Goal: Find specific page/section: Find specific page/section

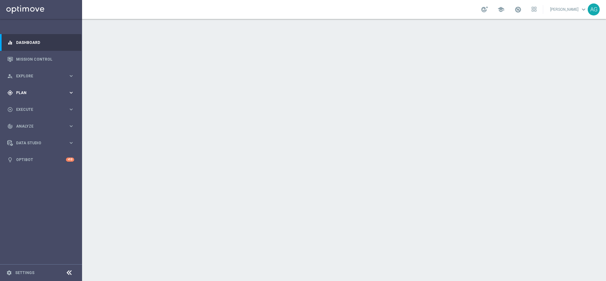
click at [34, 96] on div "gps_fixed Plan keyboard_arrow_right" at bounding box center [40, 92] width 81 height 17
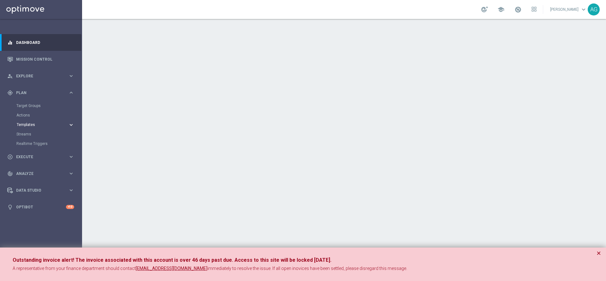
click at [35, 127] on button "Templates keyboard_arrow_right" at bounding box center [45, 124] width 58 height 5
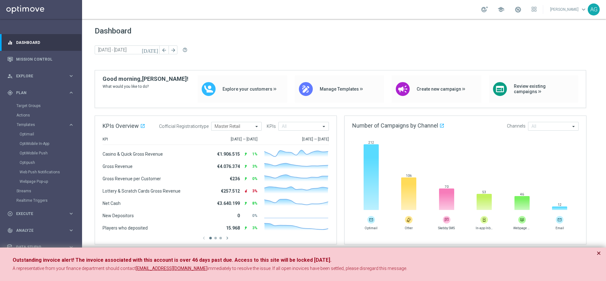
click at [599, 252] on button "×" at bounding box center [599, 253] width 4 height 8
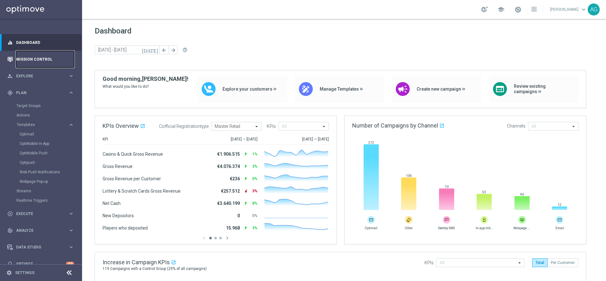
click at [28, 59] on link "Mission Control" at bounding box center [45, 59] width 58 height 17
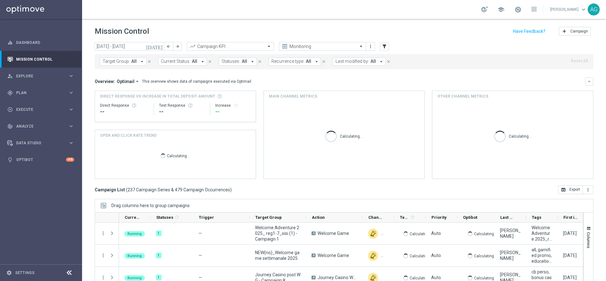
click at [122, 60] on span "Target Group:" at bounding box center [116, 61] width 27 height 5
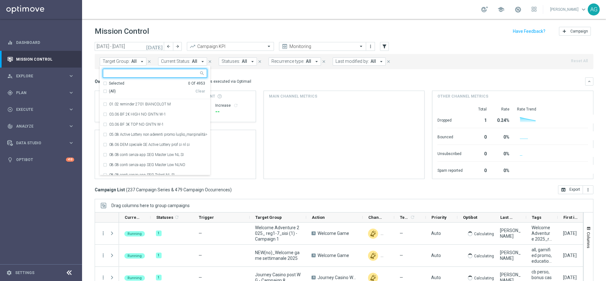
click at [356, 57] on div "Target Group: All arrow_drop_down Selected 0 Of 4953 (All) Clear 01.02 reminder…" at bounding box center [344, 61] width 499 height 15
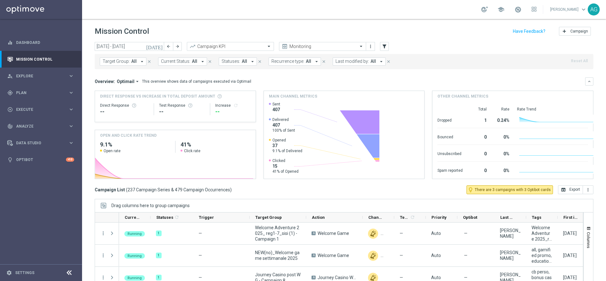
click at [356, 64] on span "Last modified by:" at bounding box center [352, 61] width 33 height 5
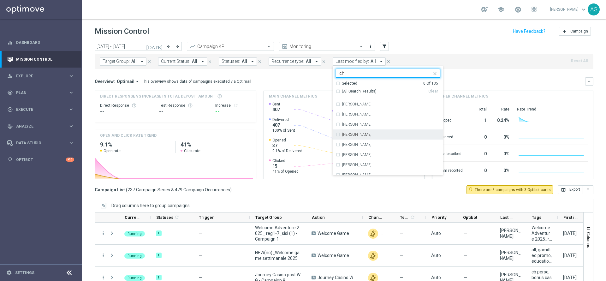
click at [347, 133] on label "[PERSON_NAME]" at bounding box center [356, 135] width 29 height 4
type input "ch"
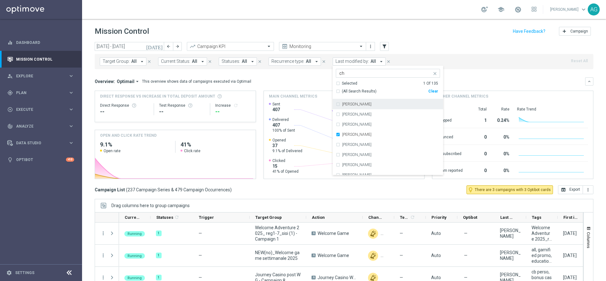
click at [408, 41] on header "Mission Control add Campaign" at bounding box center [344, 30] width 524 height 23
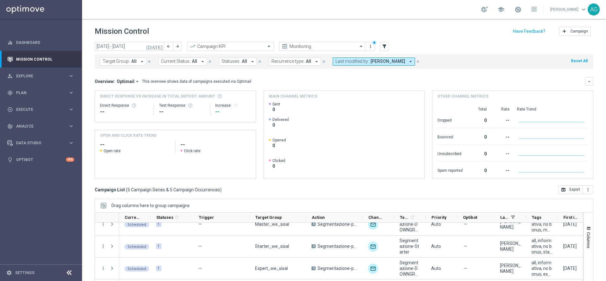
click at [357, 62] on span "Last modified by:" at bounding box center [352, 61] width 33 height 5
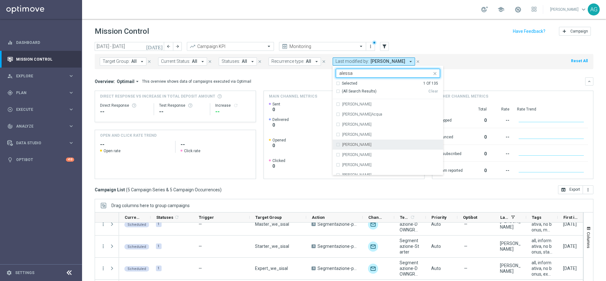
click at [365, 145] on label "[PERSON_NAME]" at bounding box center [356, 145] width 29 height 4
type input "alessa"
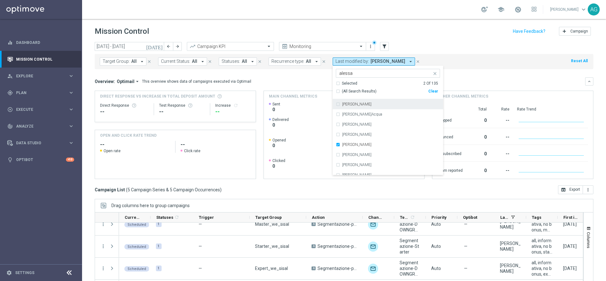
click at [441, 34] on div "Mission Control add Campaign" at bounding box center [344, 31] width 499 height 12
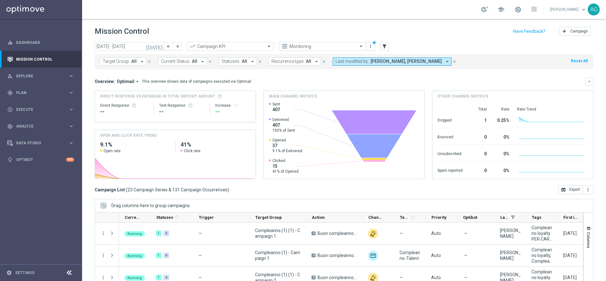
click at [120, 58] on button "Target Group: All arrow_drop_down" at bounding box center [123, 61] width 47 height 8
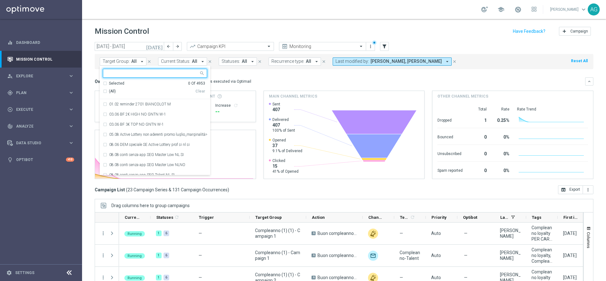
type input "p"
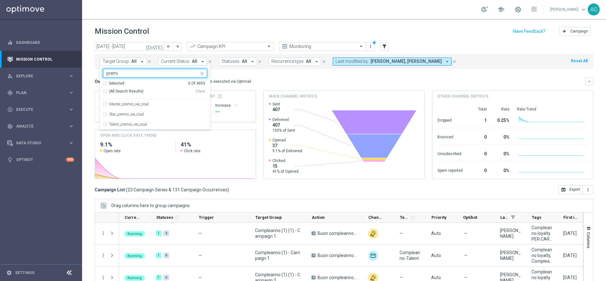
type input "premio"
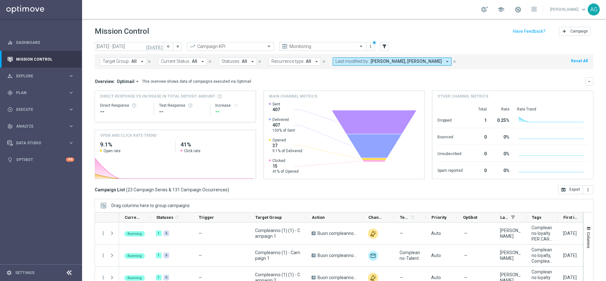
click at [132, 63] on span "All" at bounding box center [133, 61] width 5 height 5
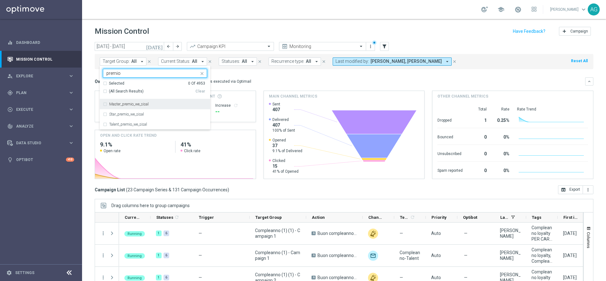
click at [106, 106] on div "Master_premio_we_sisal" at bounding box center [155, 104] width 104 height 10
type input "premio"
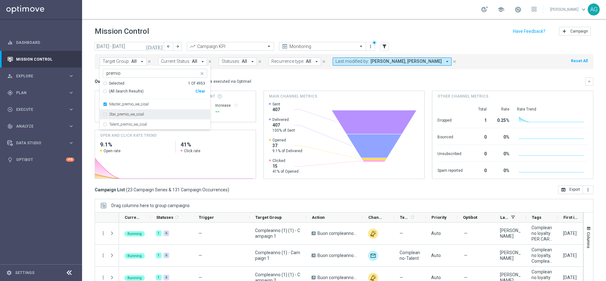
click at [105, 112] on div "Star_premio_we_sisal" at bounding box center [155, 114] width 104 height 10
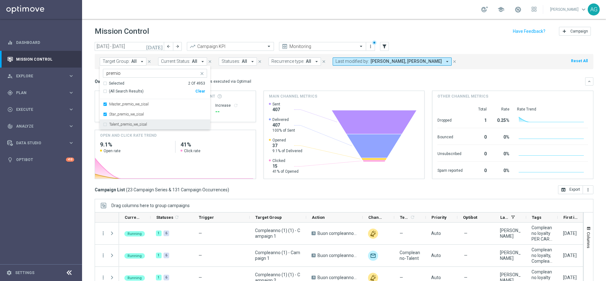
click at [104, 122] on div "Talent_premio_we_sisal" at bounding box center [155, 124] width 104 height 10
click at [256, 19] on header "Mission Control add Campaign" at bounding box center [344, 30] width 524 height 23
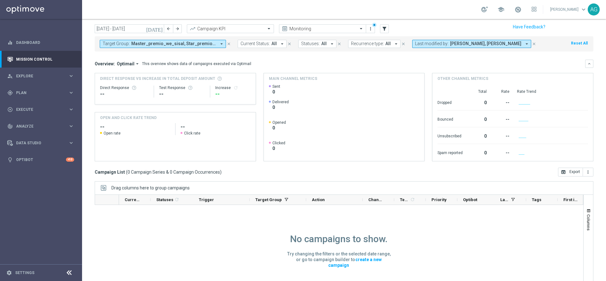
scroll to position [35, 0]
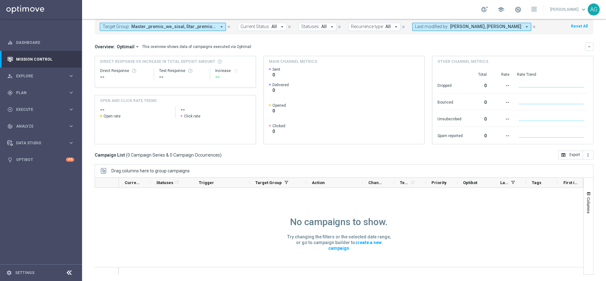
click at [509, 27] on span "[PERSON_NAME], [PERSON_NAME]" at bounding box center [485, 26] width 71 height 5
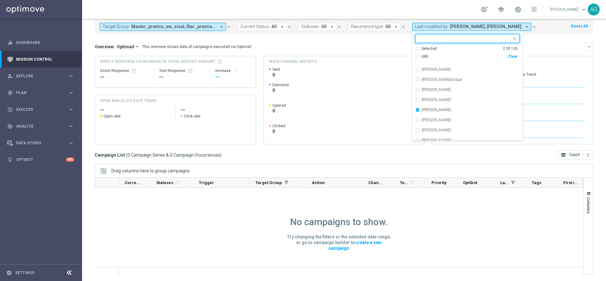
click at [0, 0] on div "Clear" at bounding box center [0, 0] width 0 height 0
click at [539, 49] on div "Overview: Optimail arrow_drop_down This overview shows data of campaigns execut…" at bounding box center [340, 47] width 491 height 6
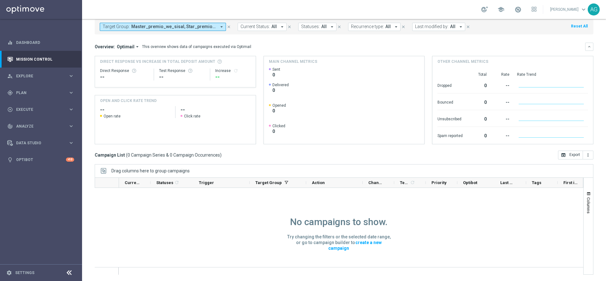
scroll to position [0, 0]
